Goal: Information Seeking & Learning: Understand process/instructions

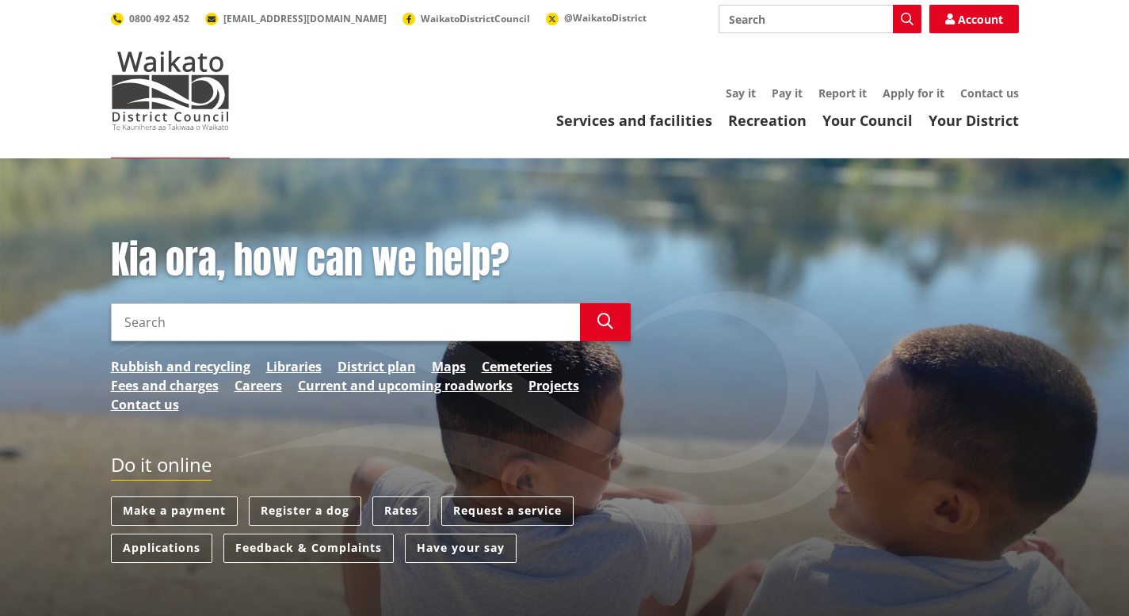
click at [764, 20] on input "Search" at bounding box center [819, 19] width 203 height 29
type input "owner builder form"
click at [674, 119] on link "Services and facilities" at bounding box center [634, 120] width 156 height 19
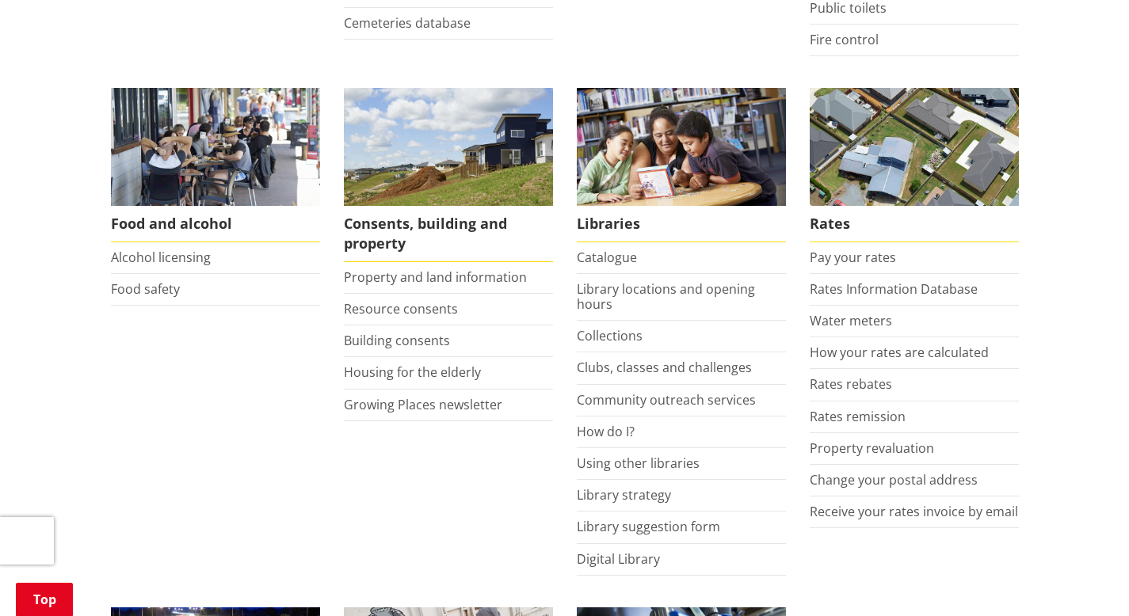
scroll to position [585, 0]
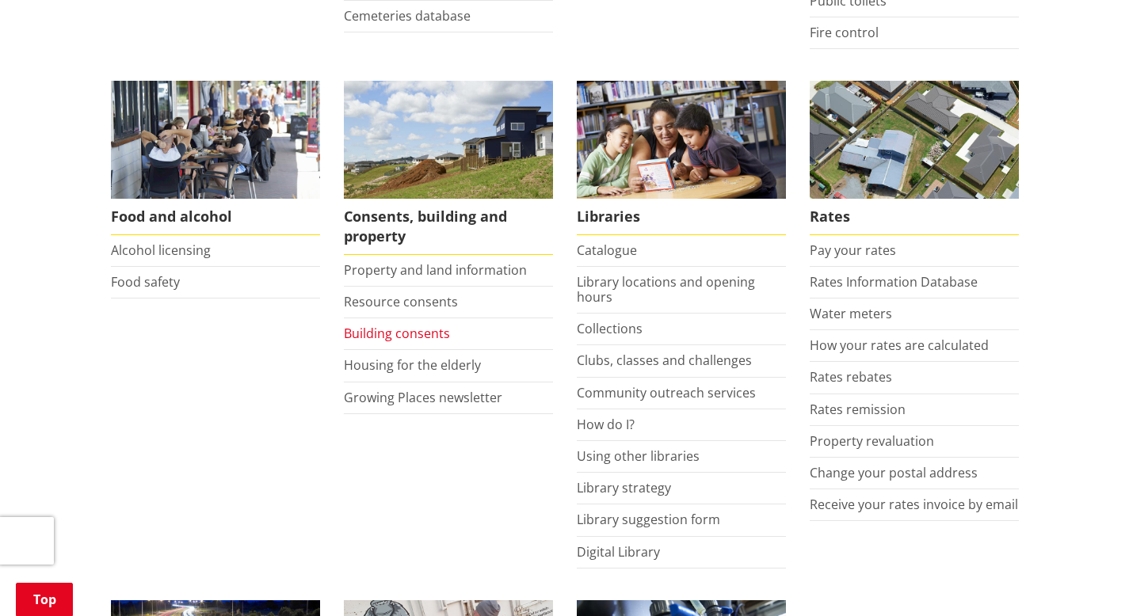
click at [420, 335] on link "Building consents" at bounding box center [397, 333] width 106 height 17
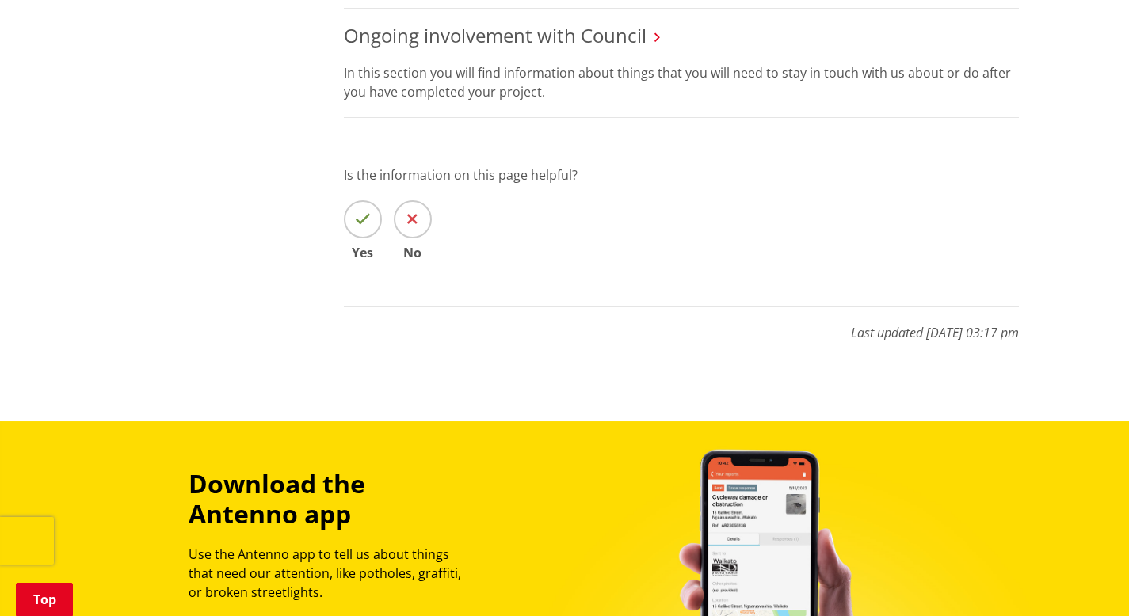
scroll to position [839, 0]
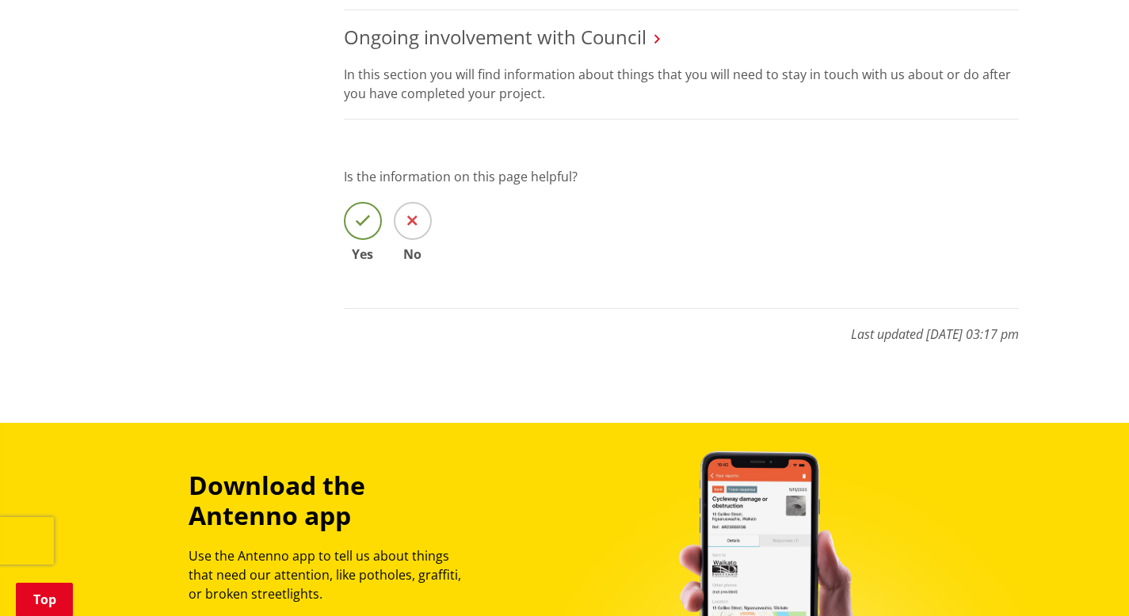
click at [359, 216] on icon at bounding box center [363, 221] width 16 height 16
click at [0, 0] on input "Yes" at bounding box center [0, 0] width 0 height 0
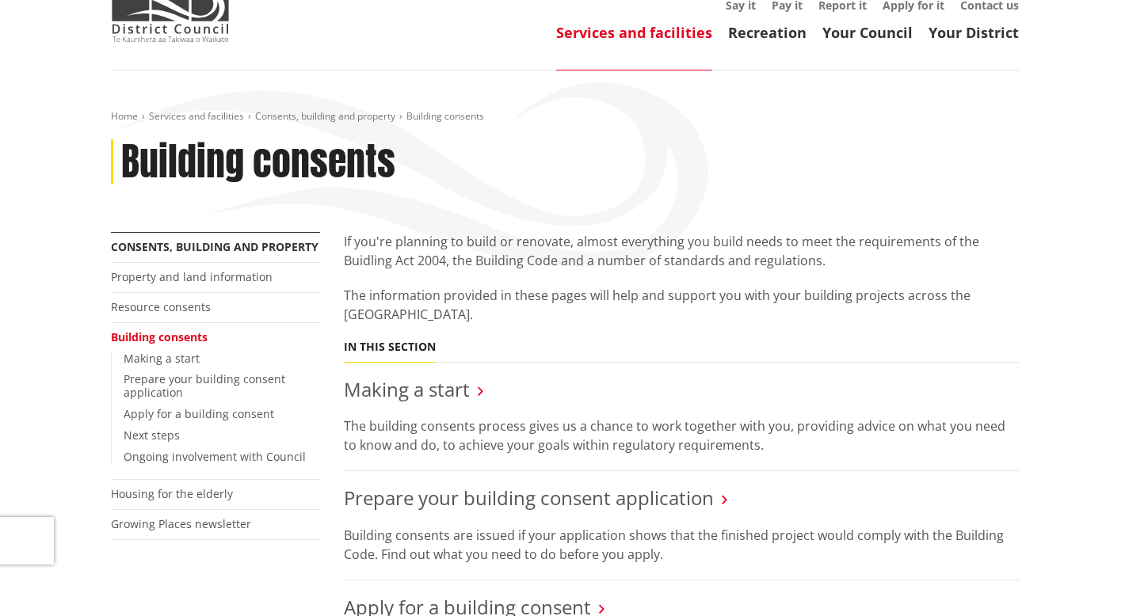
scroll to position [89, 0]
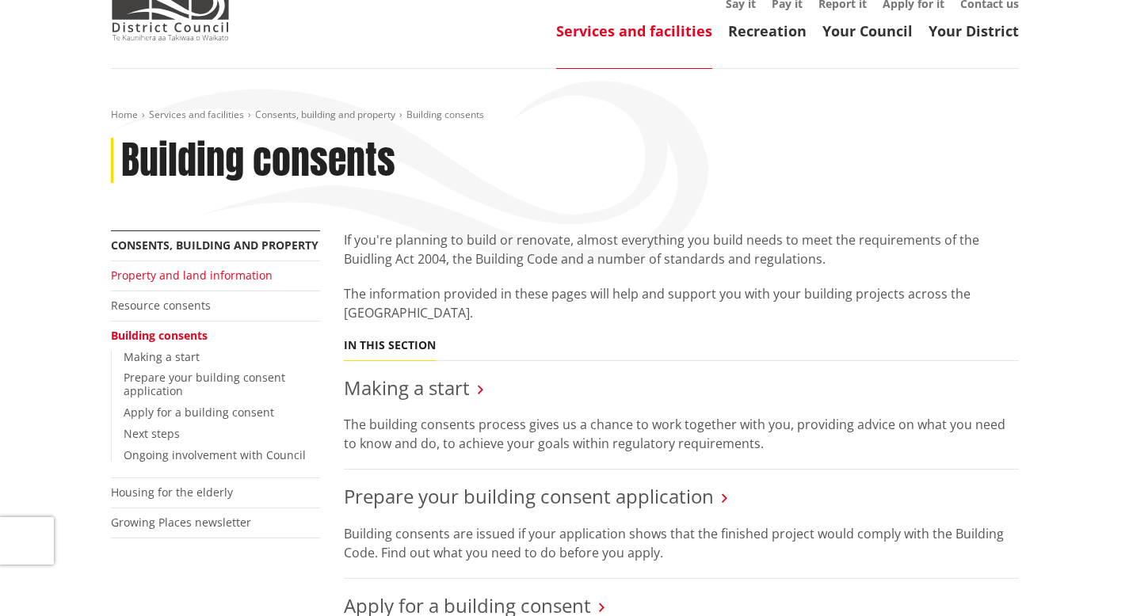
click at [187, 272] on link "Property and land information" at bounding box center [192, 275] width 162 height 15
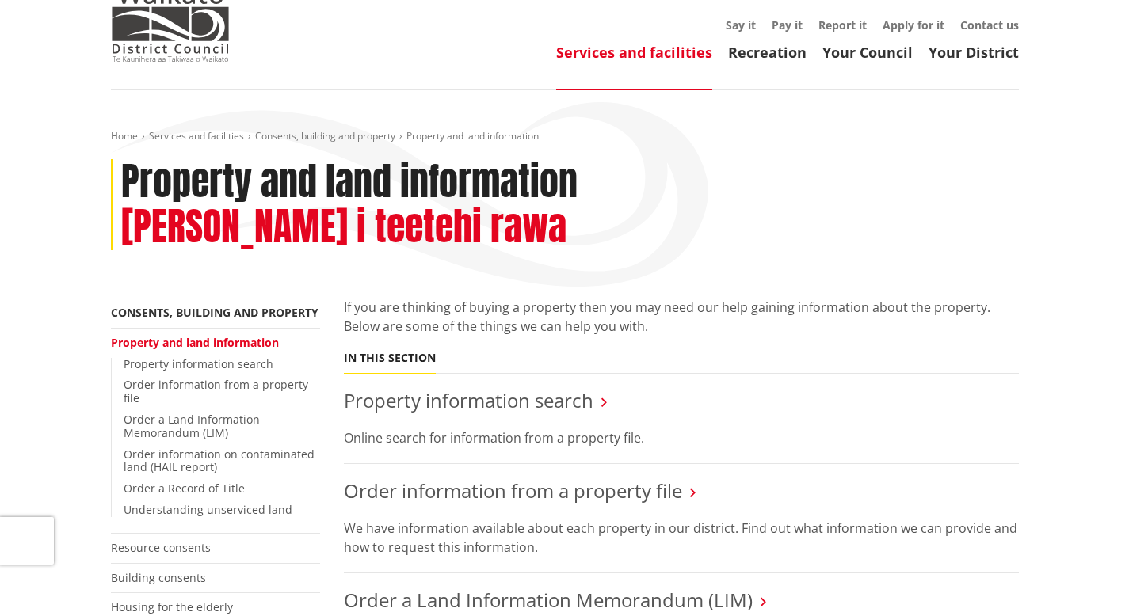
scroll to position [69, 0]
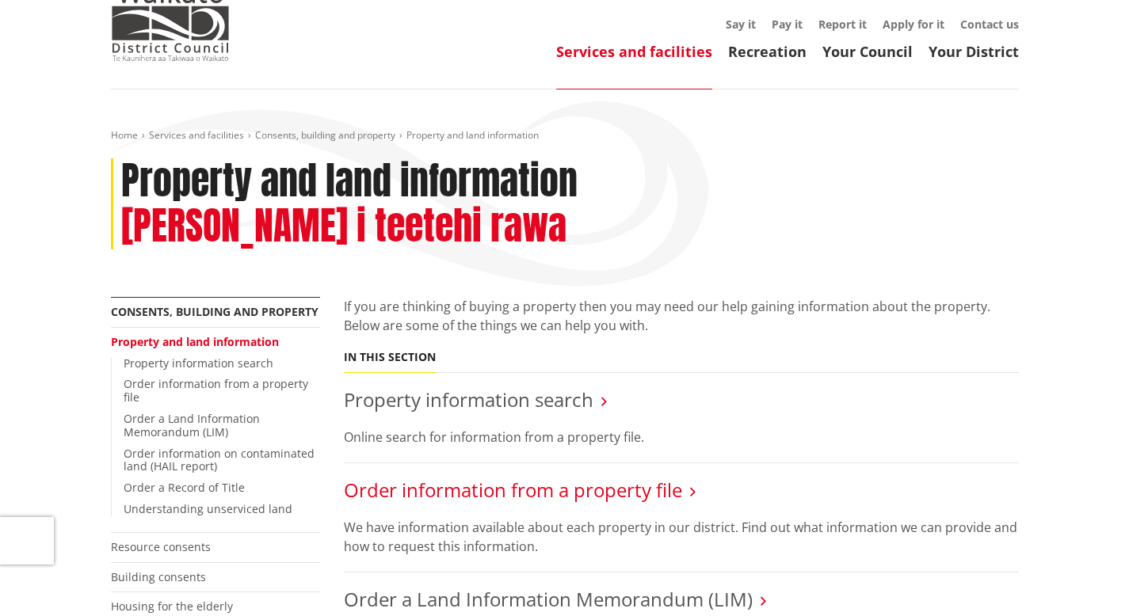
click at [506, 477] on link "Order information from a property file" at bounding box center [513, 490] width 338 height 26
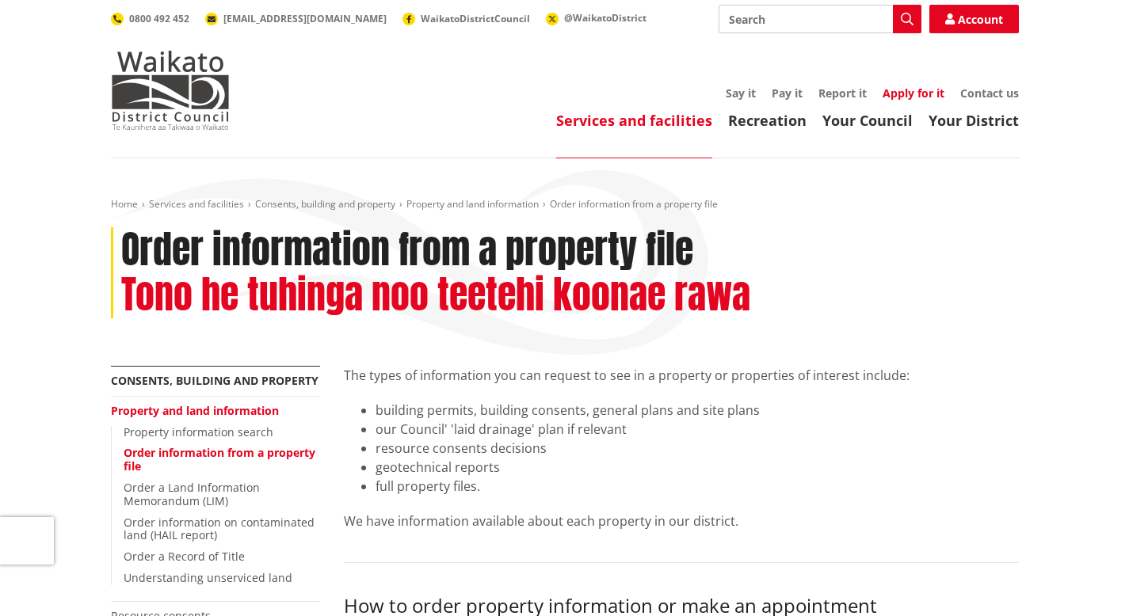
click at [923, 91] on link "Apply for it" at bounding box center [913, 93] width 62 height 15
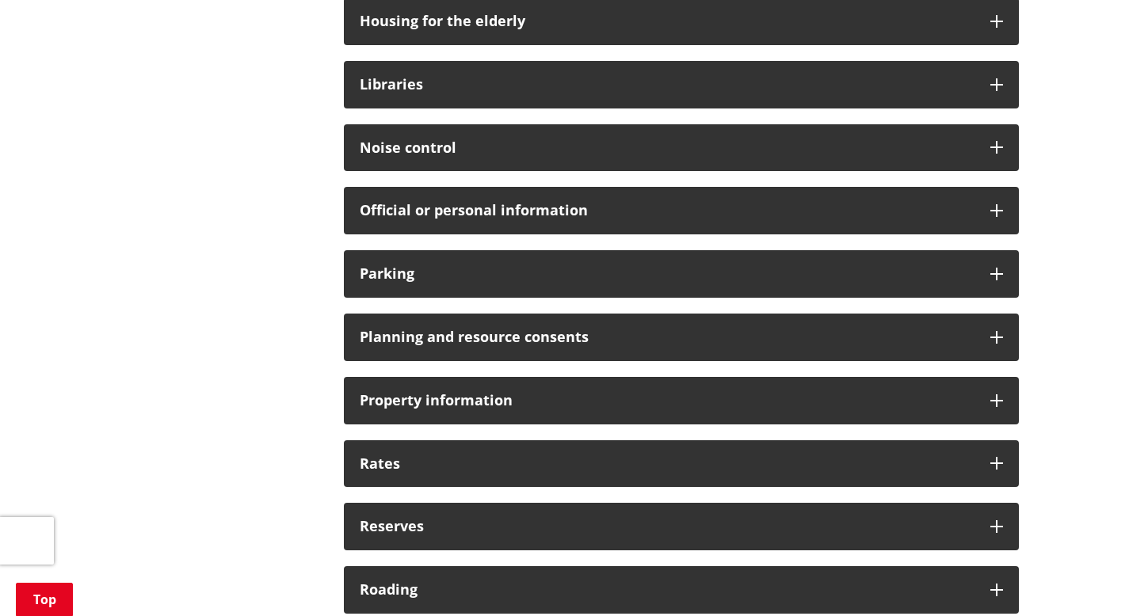
scroll to position [987, 0]
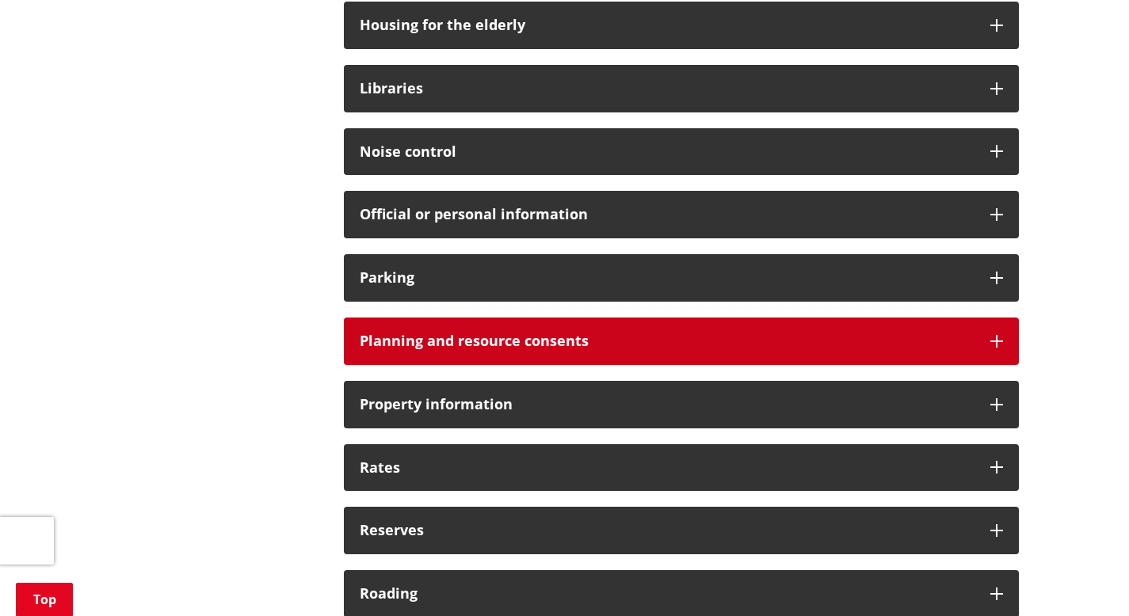
click at [998, 339] on icon at bounding box center [996, 341] width 13 height 13
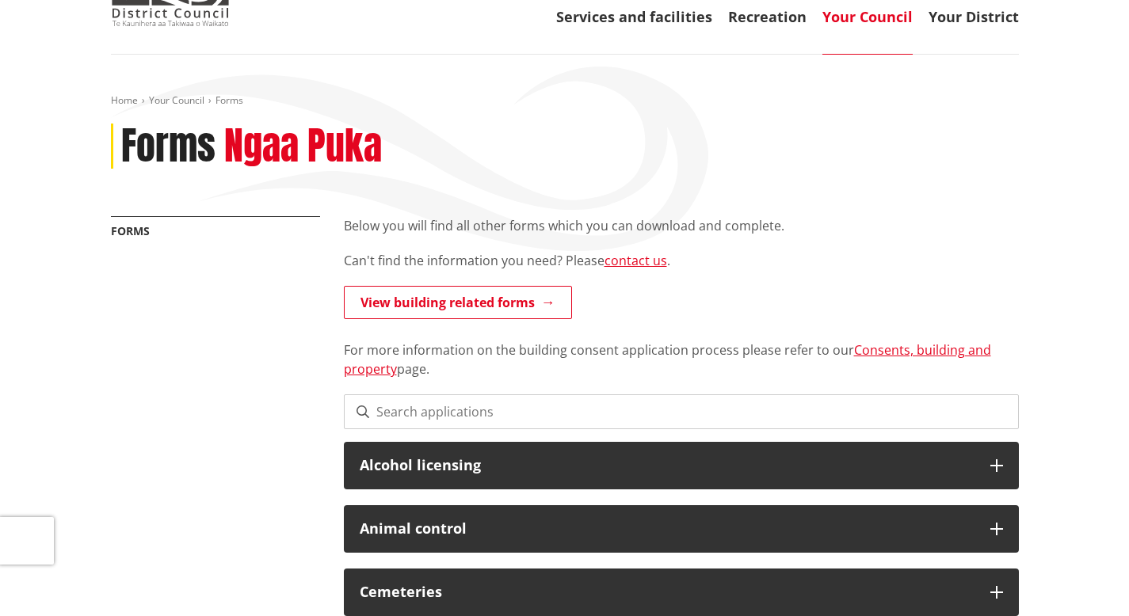
scroll to position [101, 0]
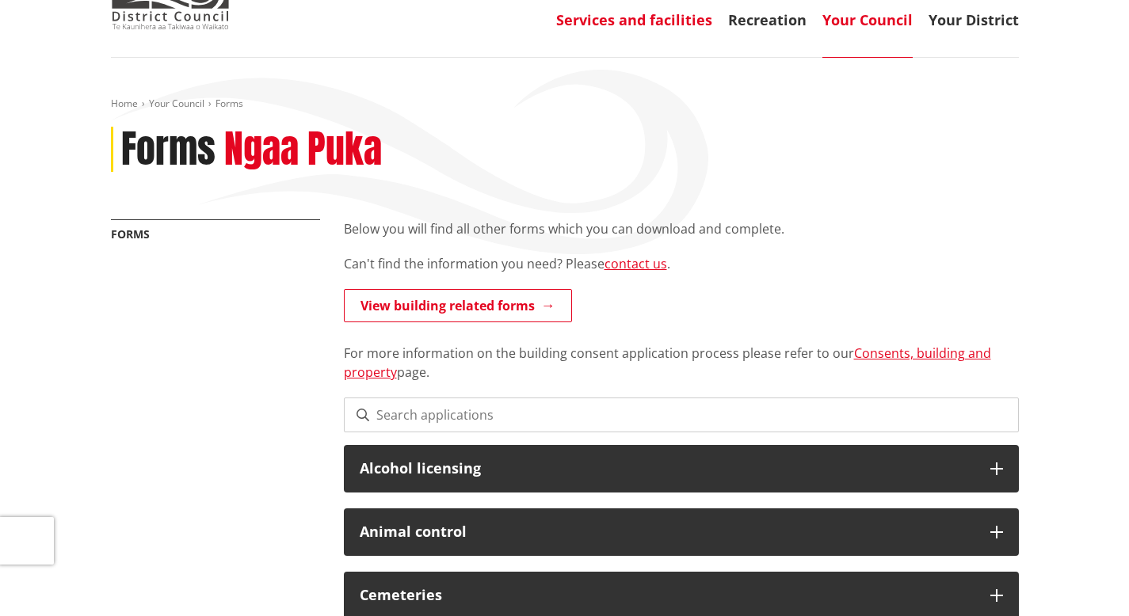
click at [661, 19] on link "Services and facilities" at bounding box center [634, 19] width 156 height 19
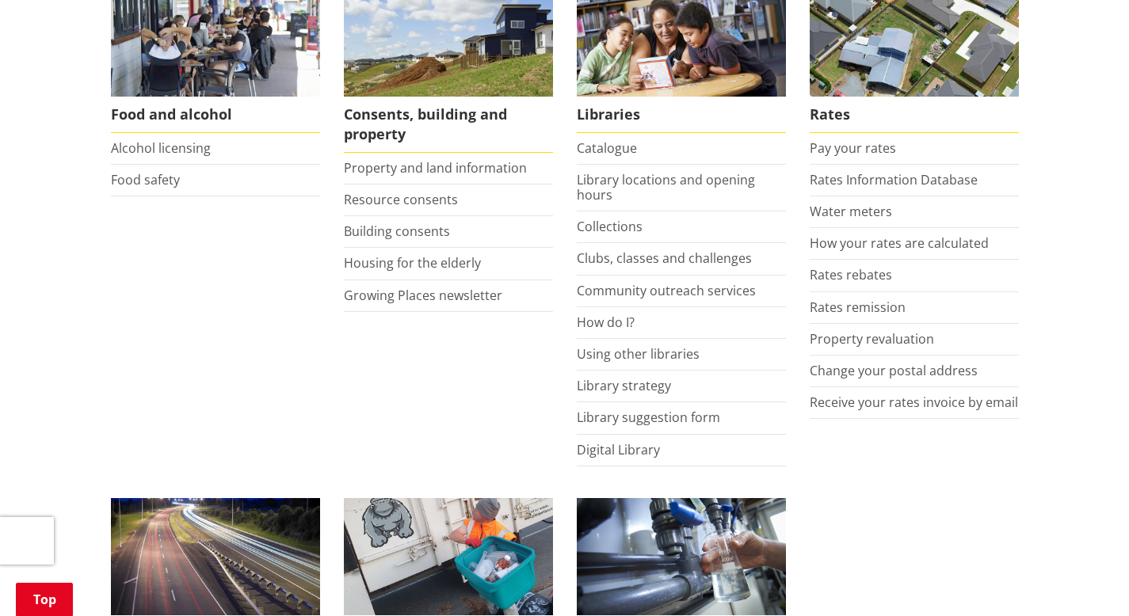
scroll to position [691, 0]
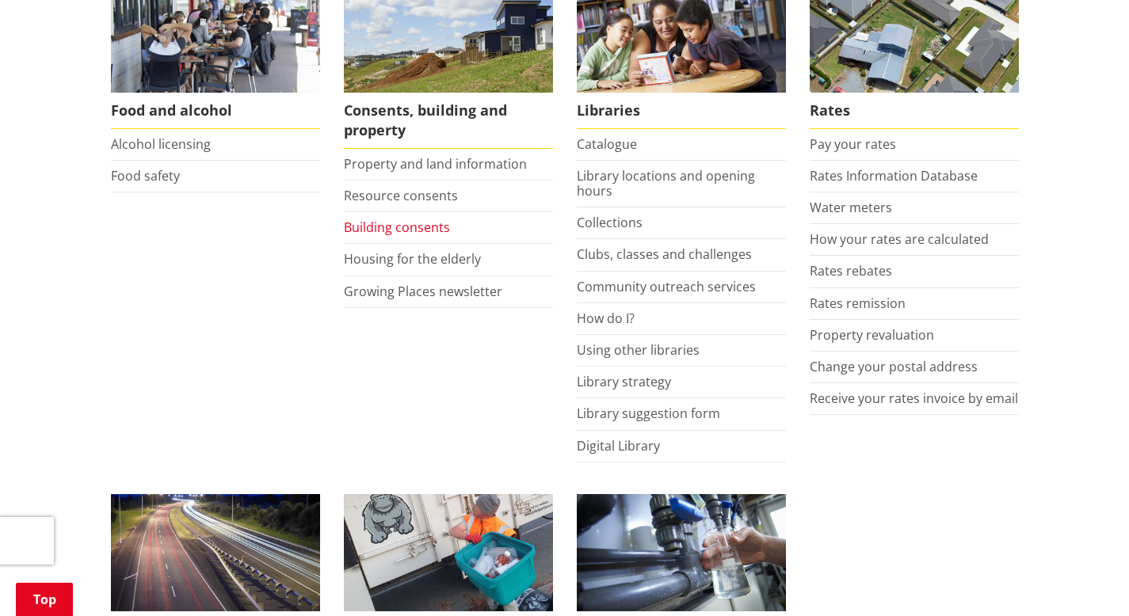
click at [390, 228] on link "Building consents" at bounding box center [397, 227] width 106 height 17
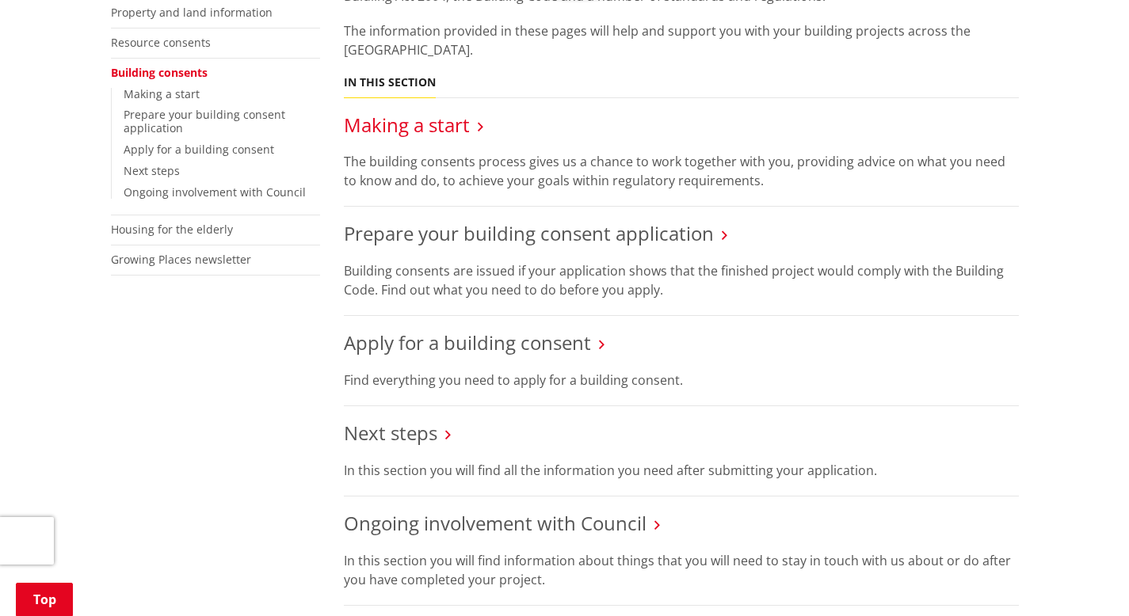
scroll to position [351, 0]
click at [375, 474] on p "In this section you will find all the information you need after submitting you…" at bounding box center [681, 472] width 675 height 19
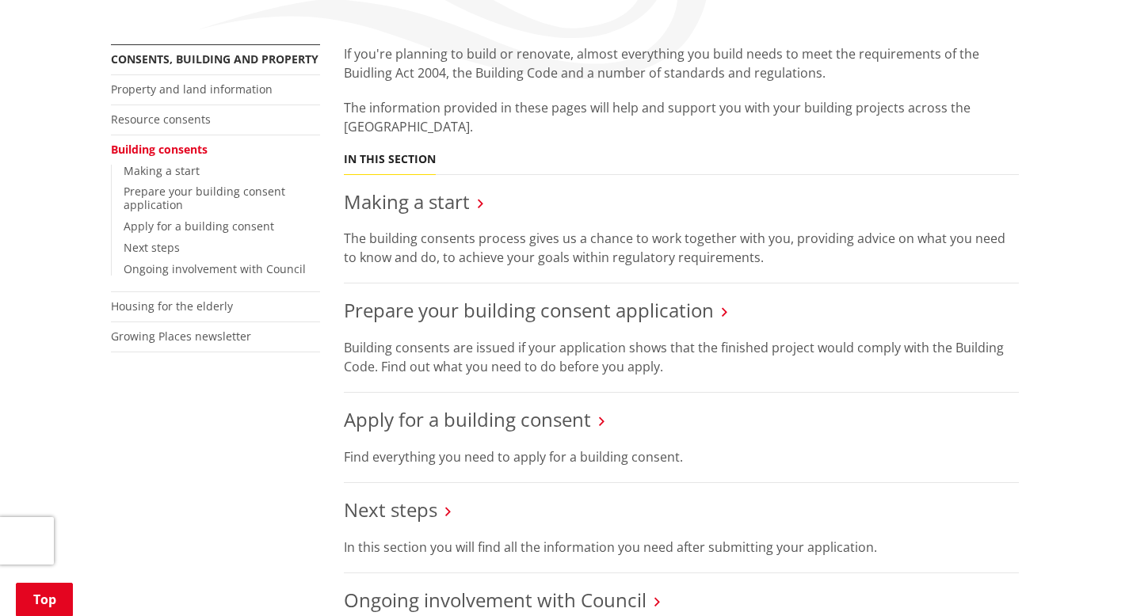
scroll to position [258, 0]
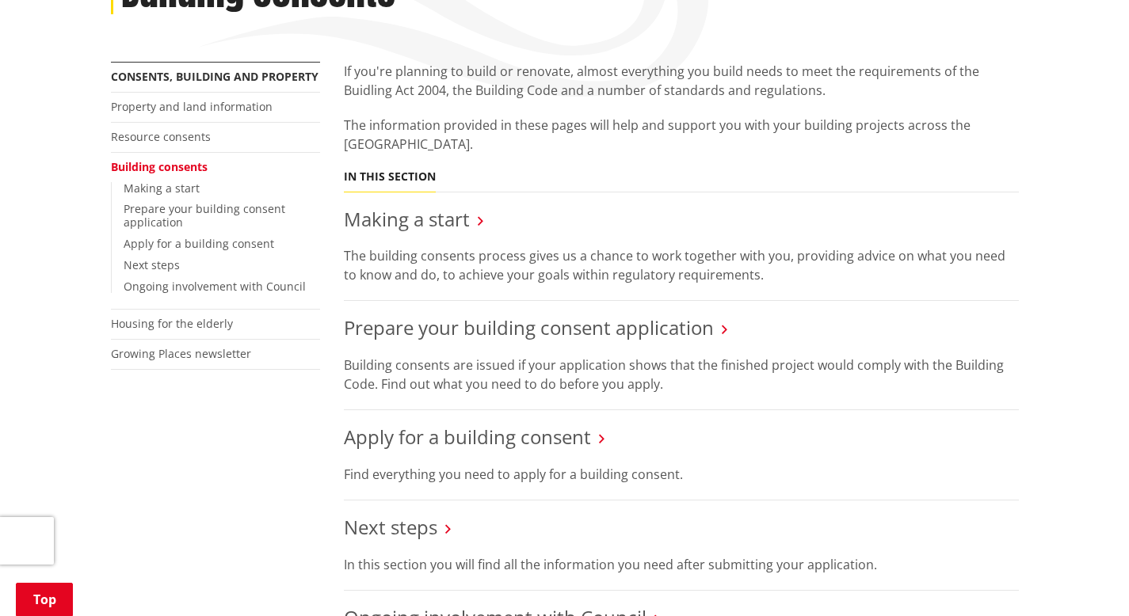
click at [480, 217] on icon at bounding box center [481, 221] width 6 height 14
click at [474, 218] on h3 "Making a start" at bounding box center [681, 219] width 675 height 23
click at [439, 218] on link "Making a start" at bounding box center [407, 219] width 126 height 26
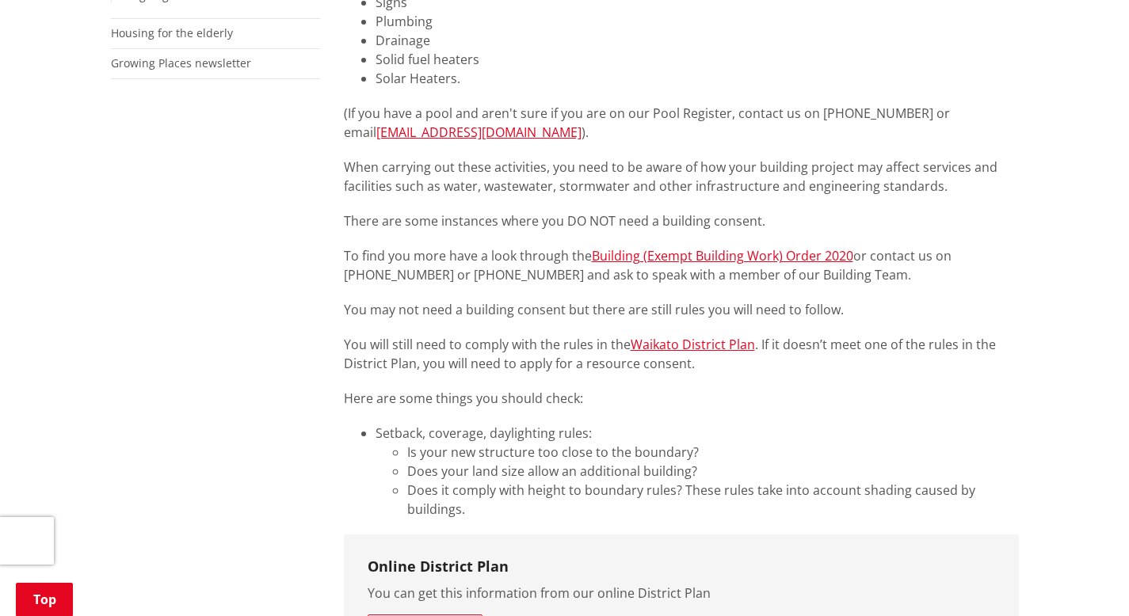
scroll to position [550, 0]
click at [663, 254] on link "Building (Exempt Building Work) Order 2020" at bounding box center [722, 254] width 261 height 17
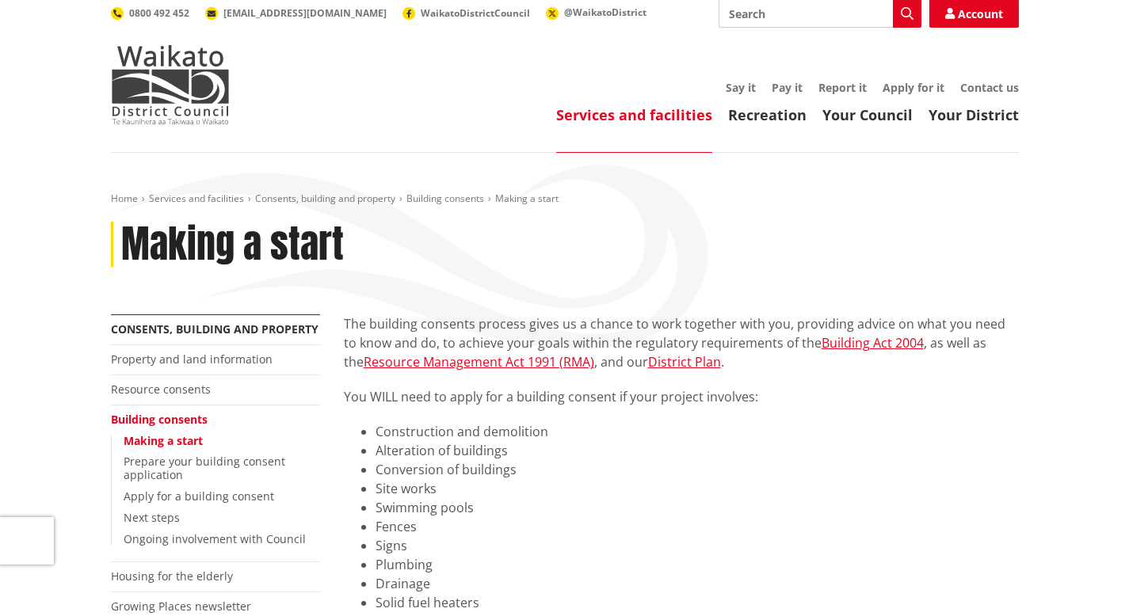
scroll to position [5, 0]
click at [452, 196] on link "Building consents" at bounding box center [445, 198] width 78 height 13
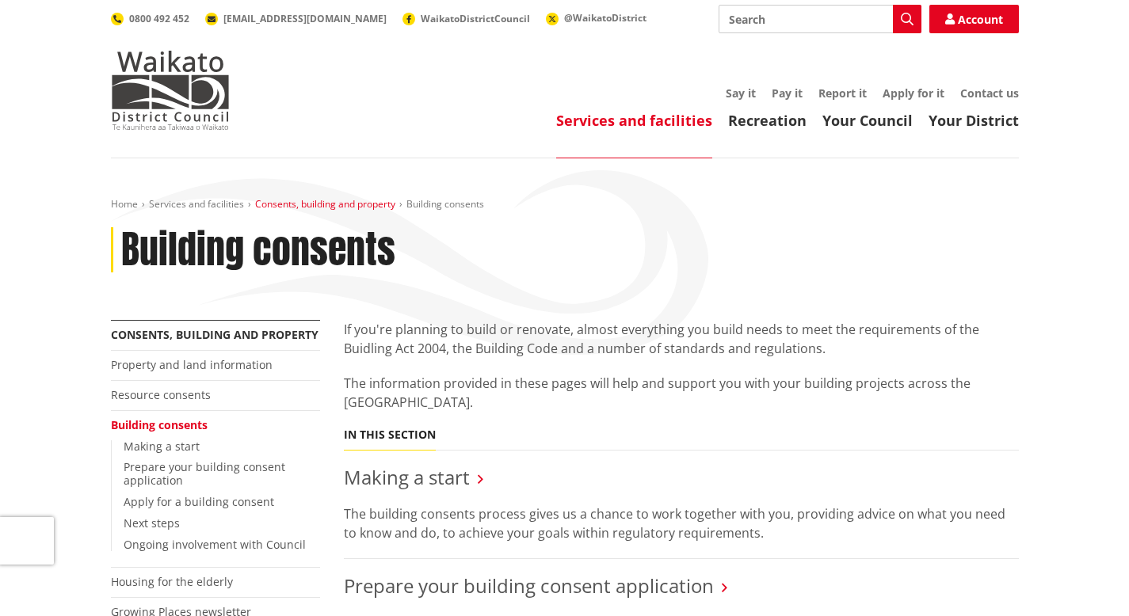
click at [341, 202] on link "Consents, building and property" at bounding box center [325, 203] width 140 height 13
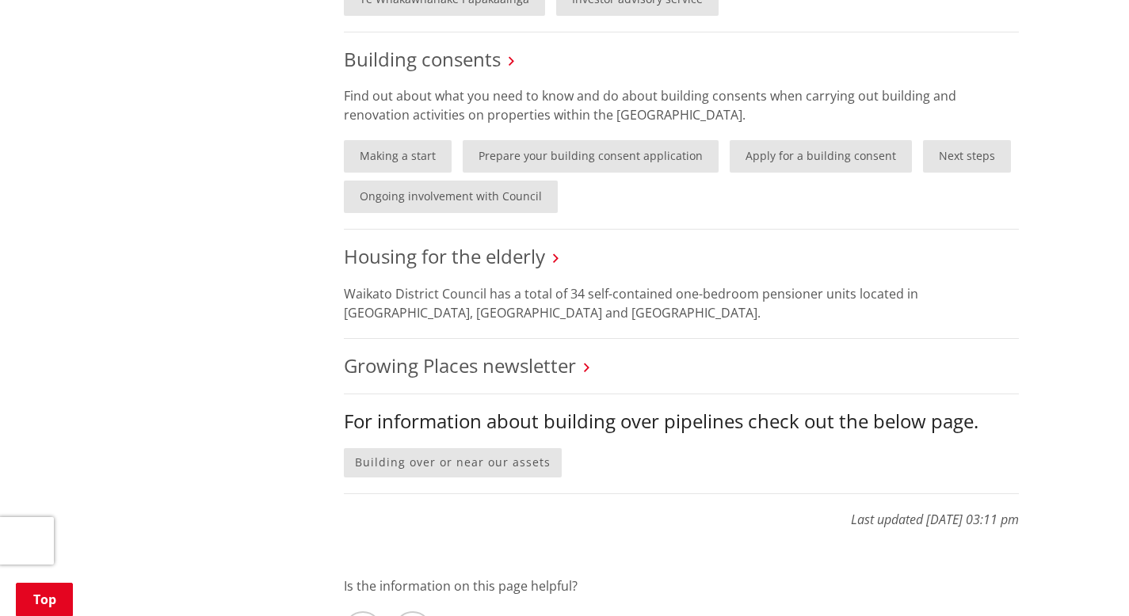
scroll to position [1281, 0]
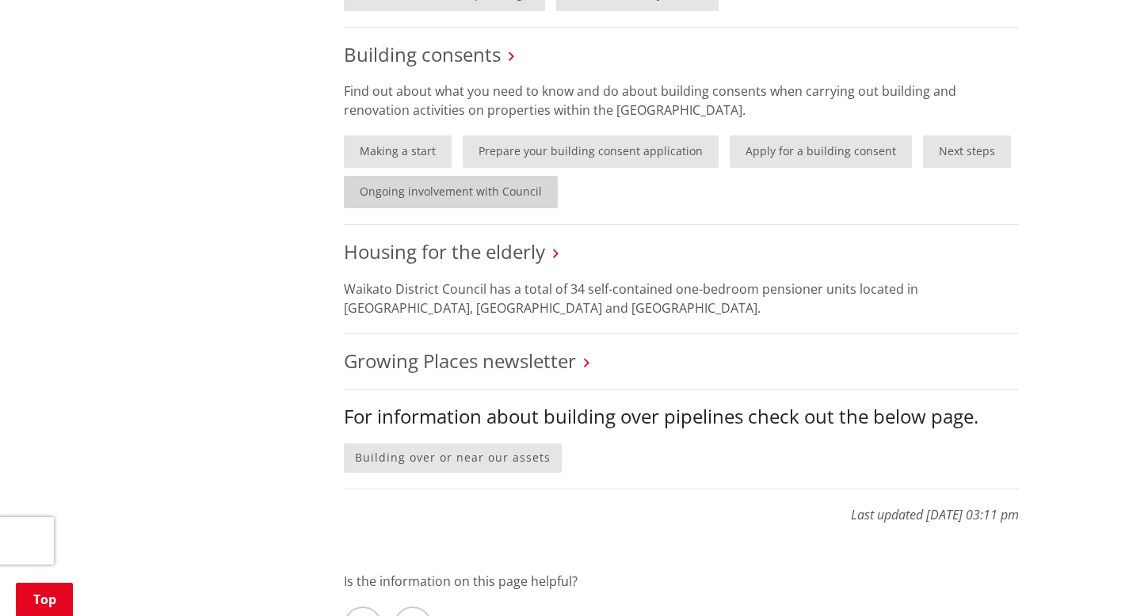
click at [459, 195] on link "Ongoing involvement with Council" at bounding box center [451, 192] width 214 height 32
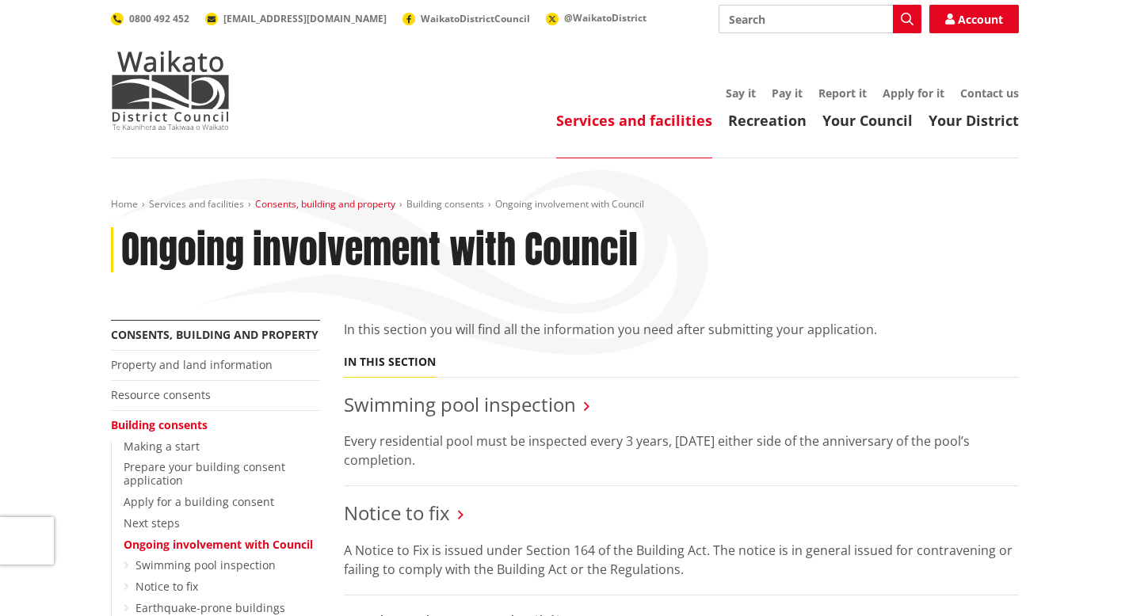
click at [353, 206] on link "Consents, building and property" at bounding box center [325, 203] width 140 height 13
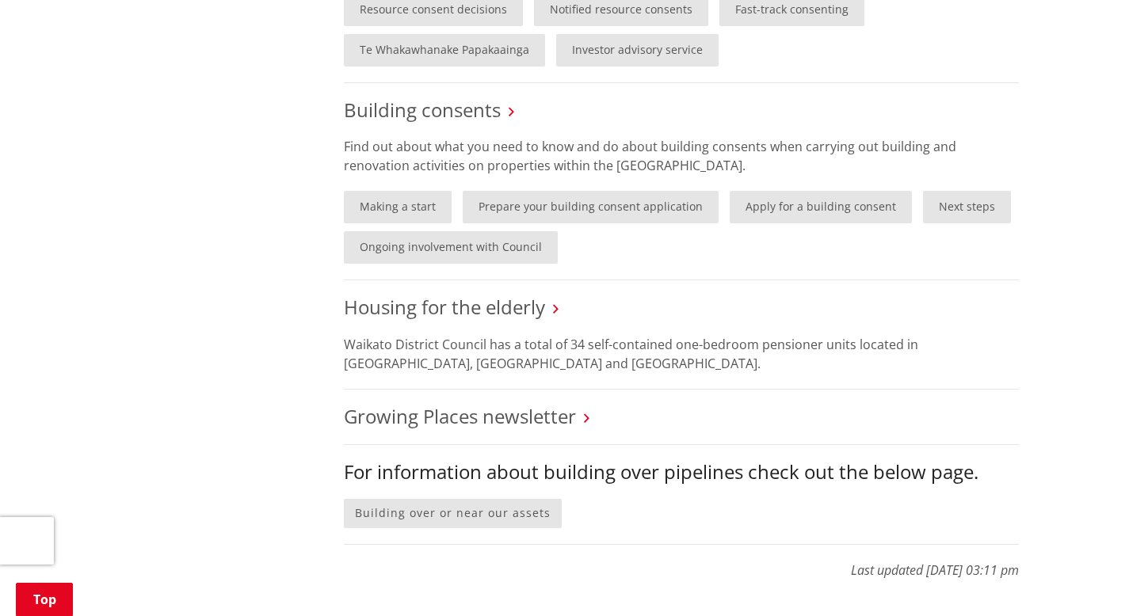
scroll to position [1226, 0]
click at [500, 242] on link "Ongoing involvement with Council" at bounding box center [451, 246] width 214 height 32
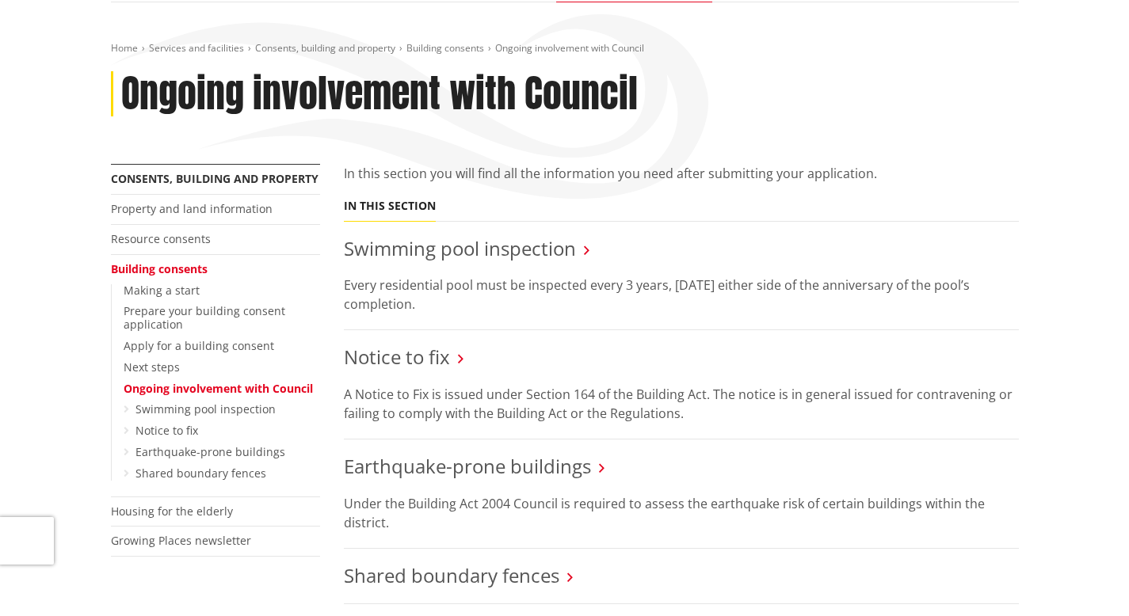
scroll to position [153, 0]
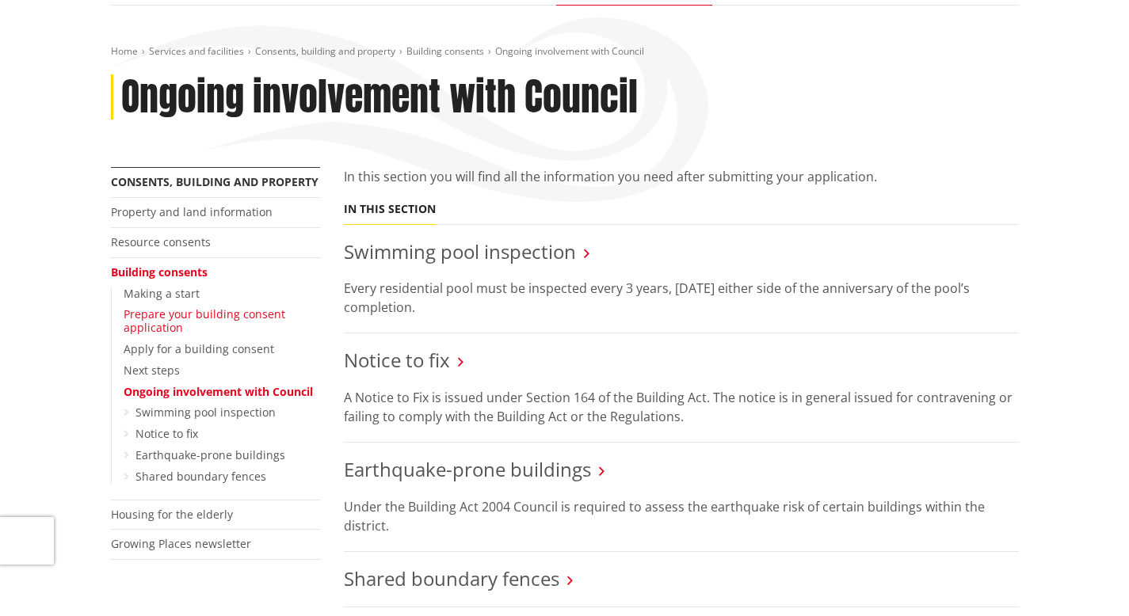
click at [172, 319] on link "Prepare your building consent application" at bounding box center [205, 321] width 162 height 29
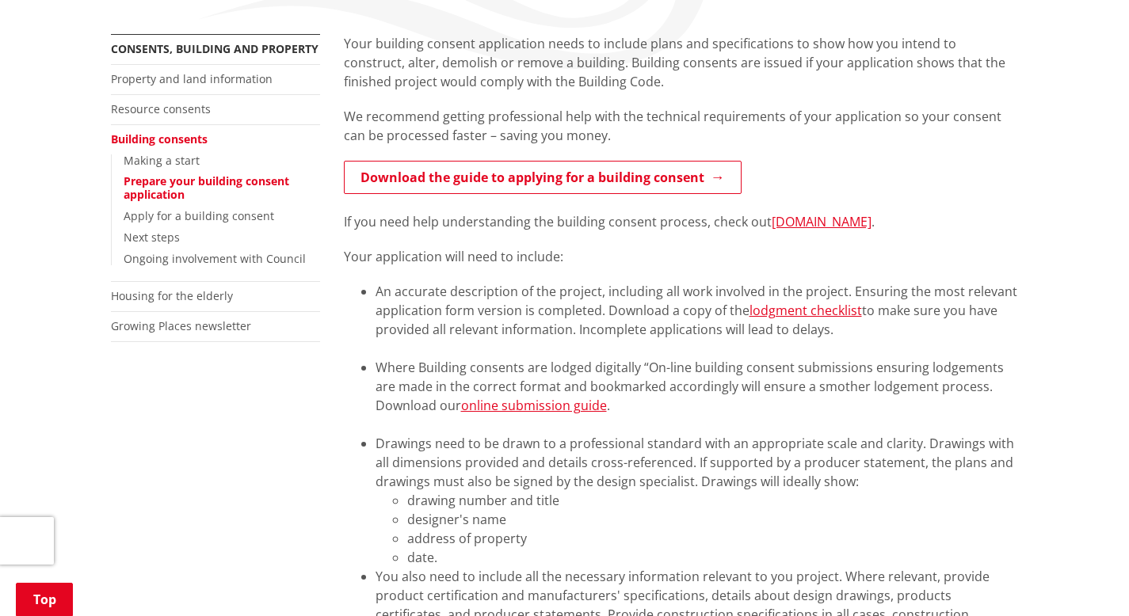
scroll to position [291, 0]
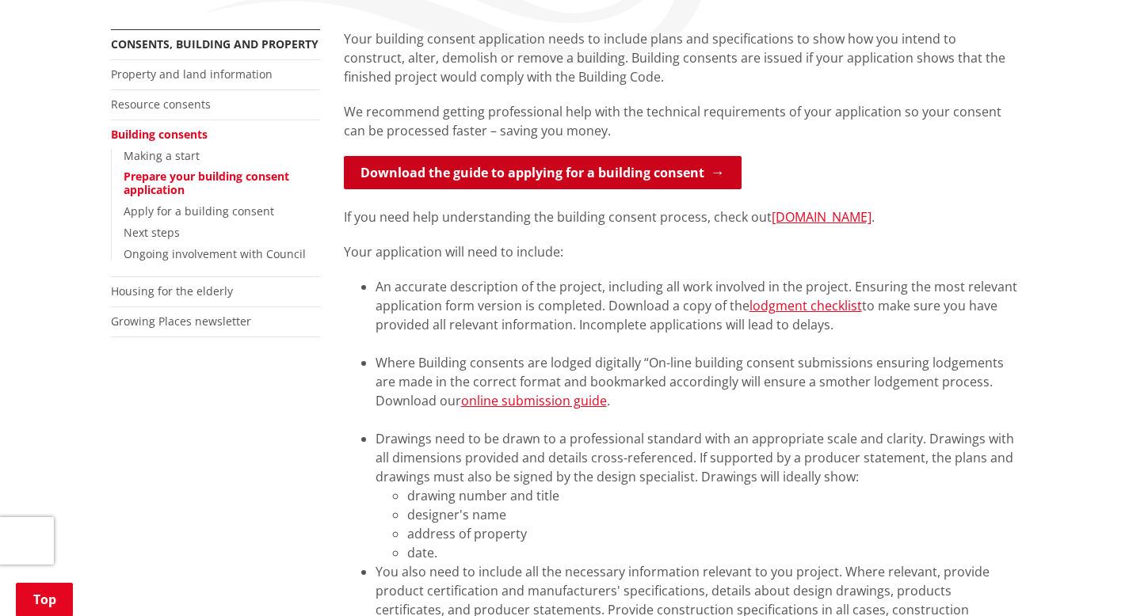
click at [574, 173] on link "Download the guide to applying for a building consent" at bounding box center [543, 172] width 398 height 33
